Goal: Download file/media

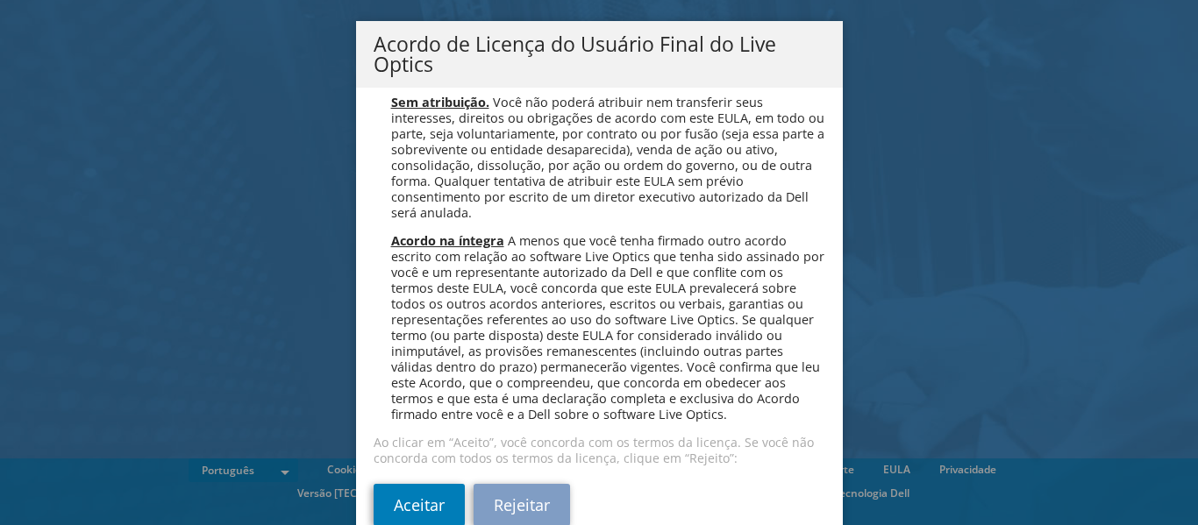
scroll to position [62, 0]
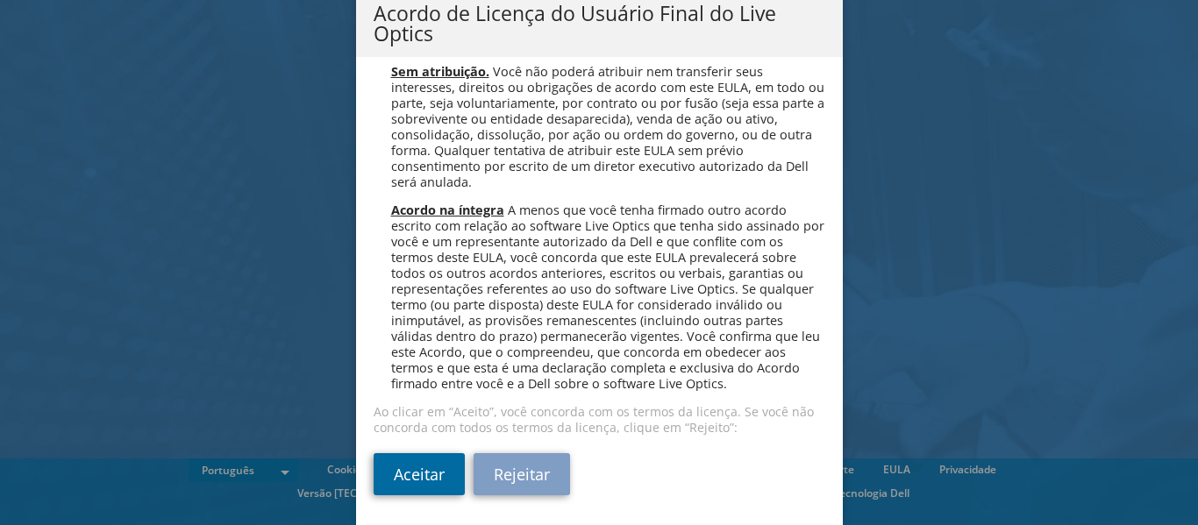
click at [411, 476] on link "Aceitar" at bounding box center [419, 474] width 91 height 42
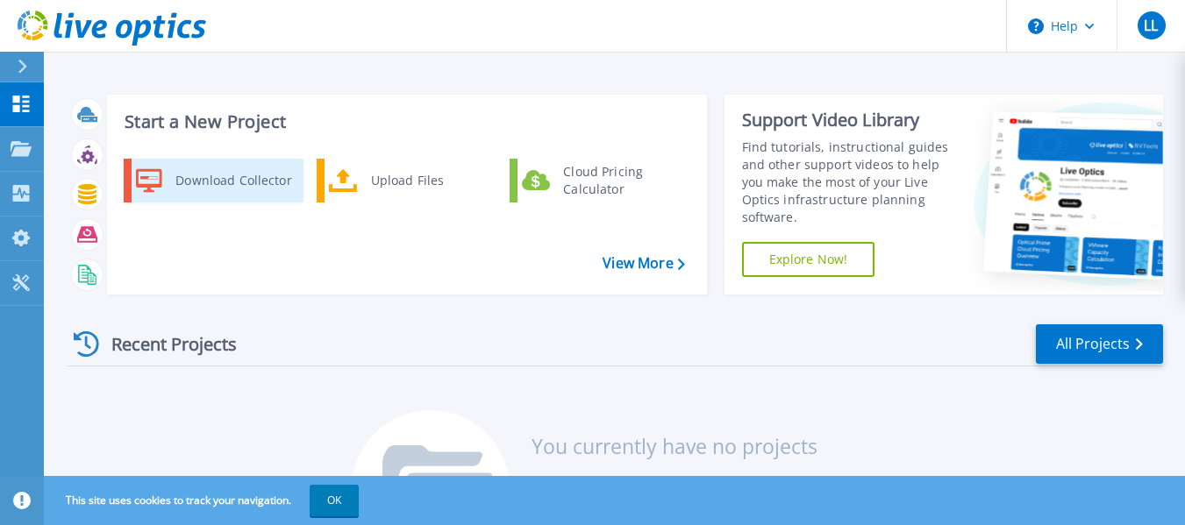
click at [212, 182] on div "Download Collector" at bounding box center [233, 180] width 132 height 35
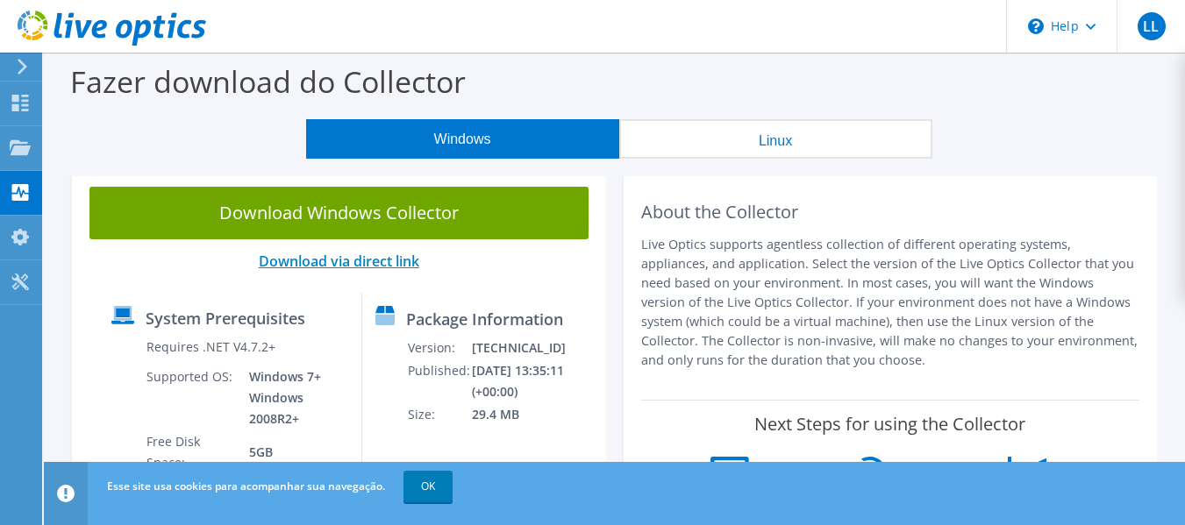
click at [365, 258] on link "Download via direct link" at bounding box center [339, 261] width 160 height 19
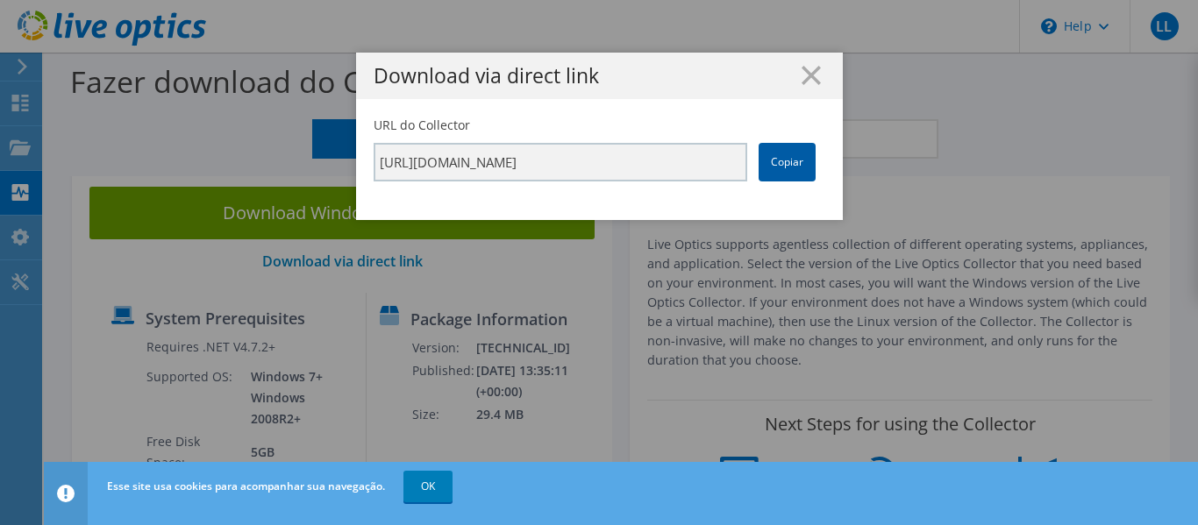
click at [785, 164] on link "Copiar" at bounding box center [787, 162] width 57 height 39
drag, startPoint x: 622, startPoint y: 68, endPoint x: 717, endPoint y: 87, distance: 97.3
click at [717, 87] on div "Download via direct link" at bounding box center [599, 76] width 487 height 46
click at [780, 167] on link "Copiar" at bounding box center [787, 162] width 57 height 39
click at [805, 69] on icon at bounding box center [811, 75] width 19 height 19
